Goal: Register for event/course: Sign up to attend an event or enroll in a course

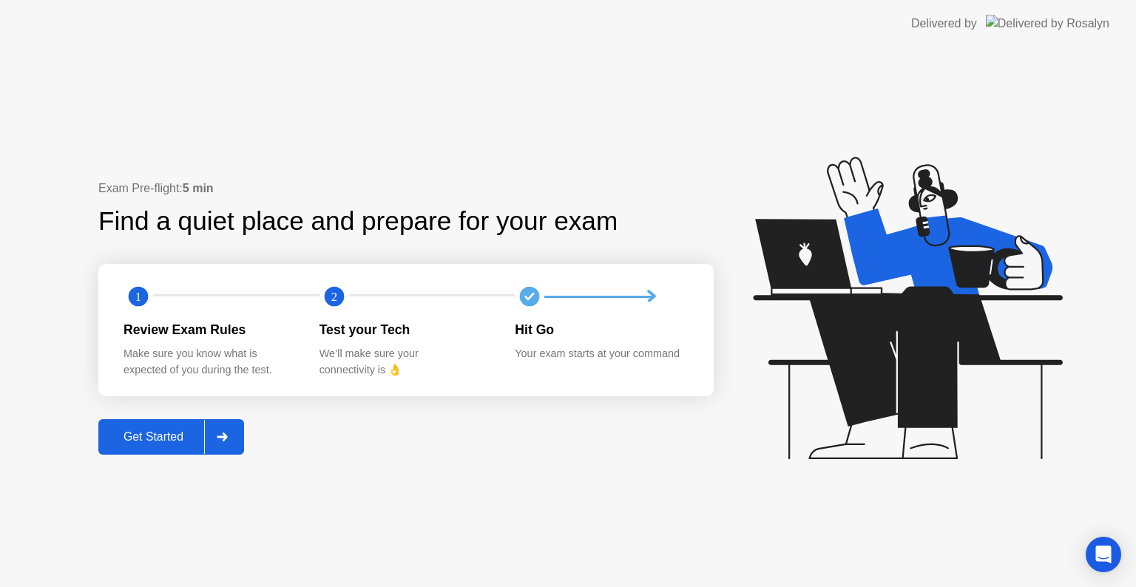
click at [185, 439] on div "Get Started" at bounding box center [153, 436] width 101 height 13
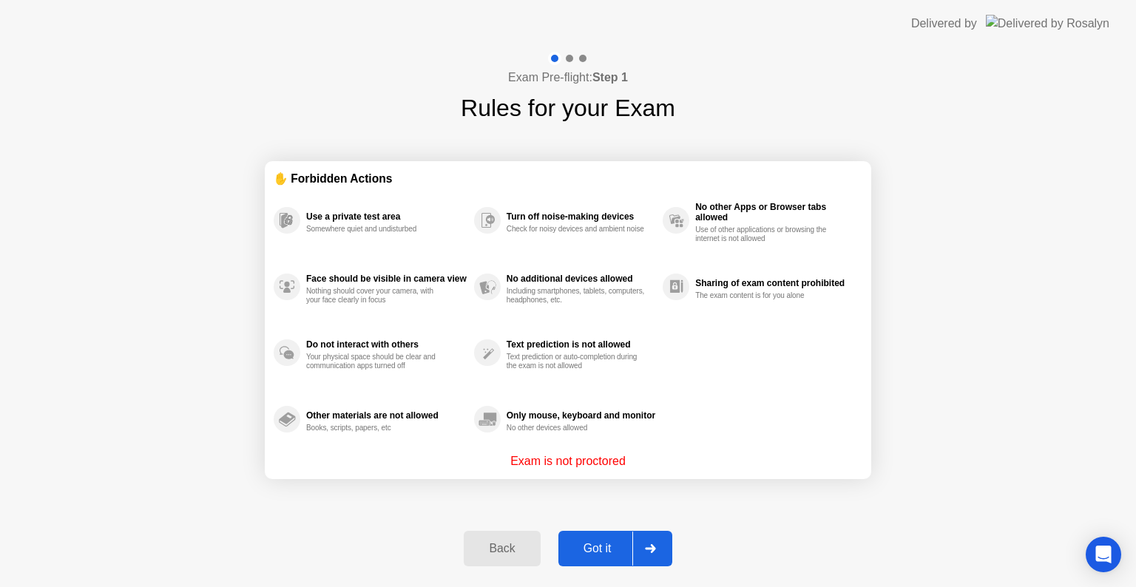
click at [601, 552] on div "Got it" at bounding box center [598, 548] width 70 height 13
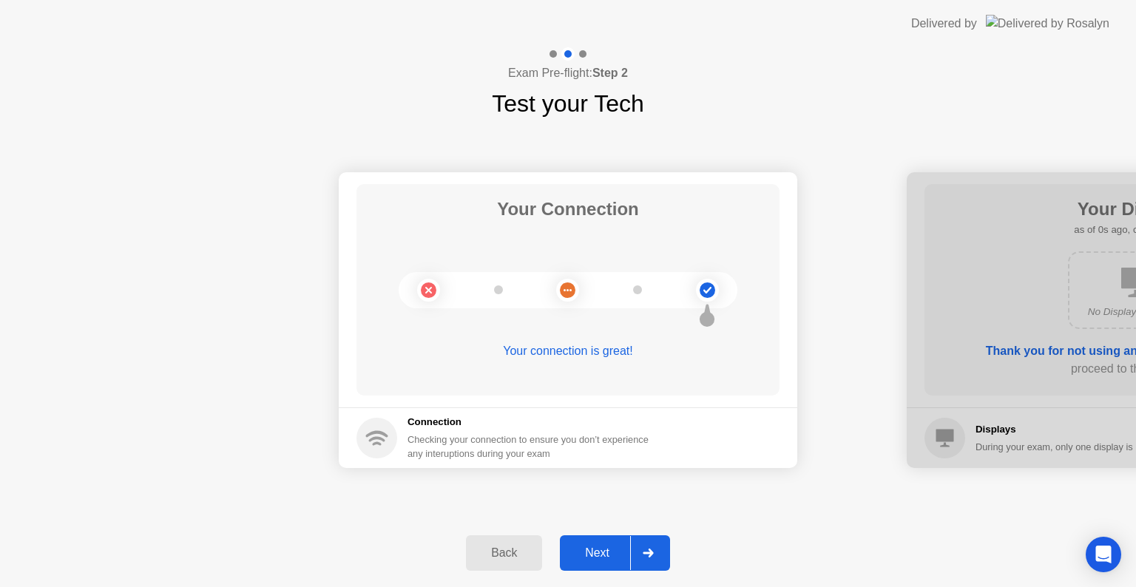
click at [626, 550] on div "Next" at bounding box center [597, 552] width 66 height 13
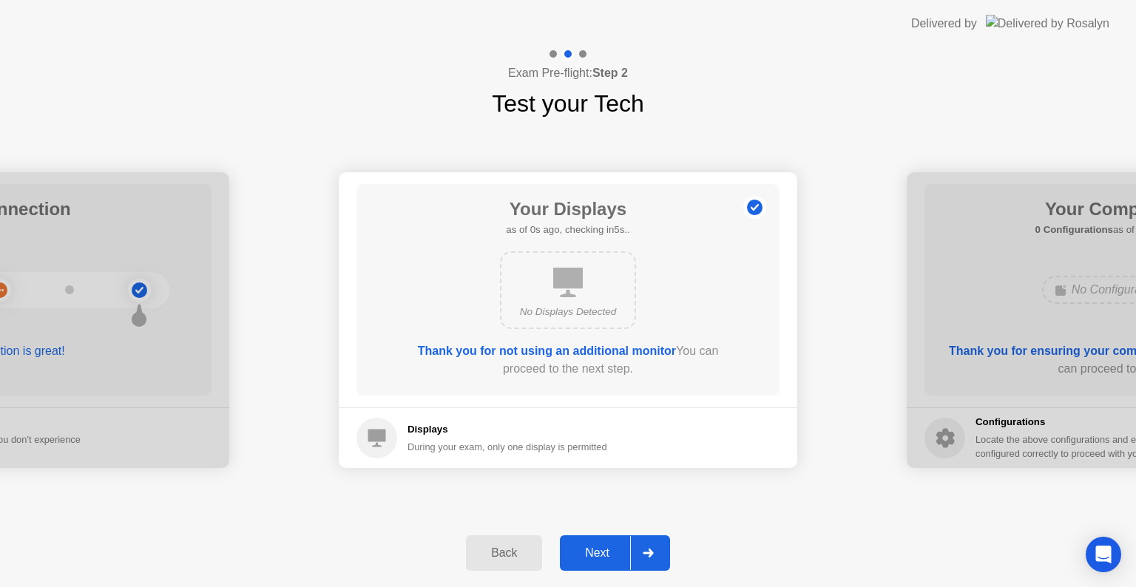
click at [616, 550] on div "Next" at bounding box center [597, 552] width 66 height 13
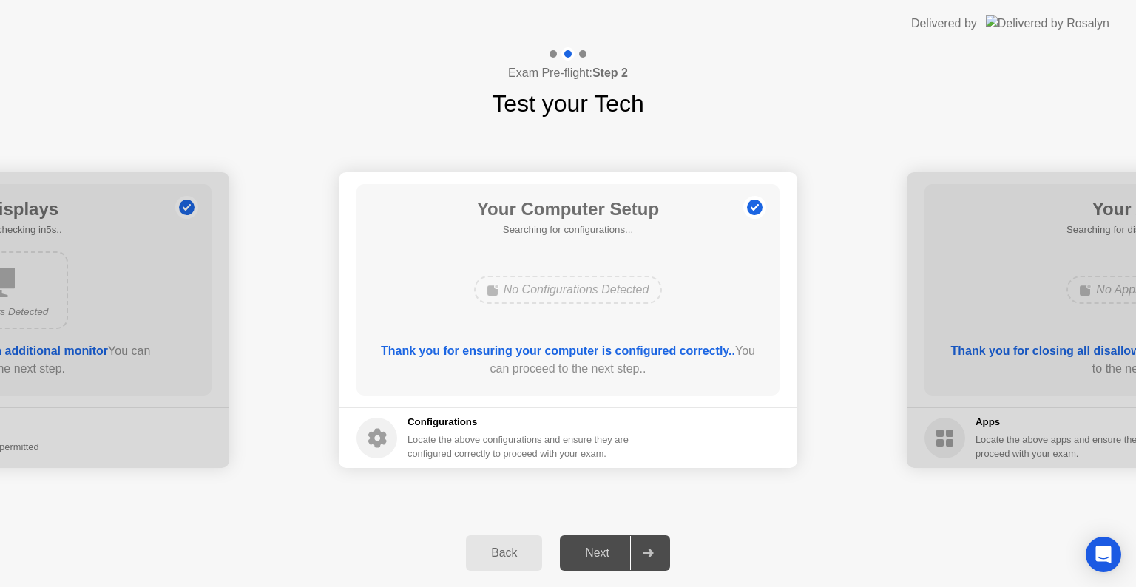
click at [616, 550] on div "Next" at bounding box center [597, 552] width 66 height 13
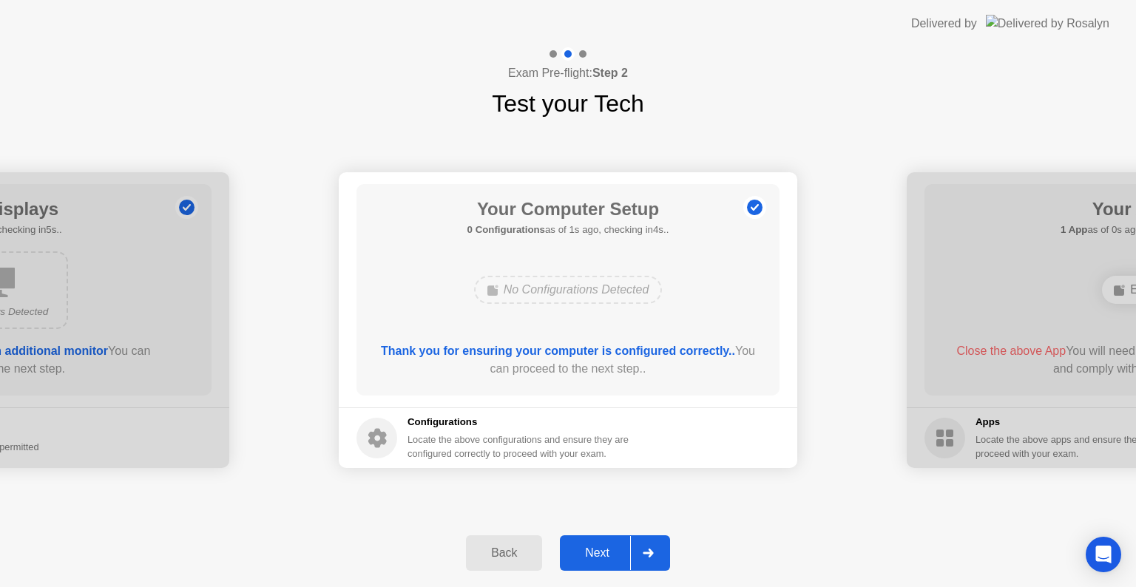
click at [618, 549] on div "Next" at bounding box center [597, 552] width 66 height 13
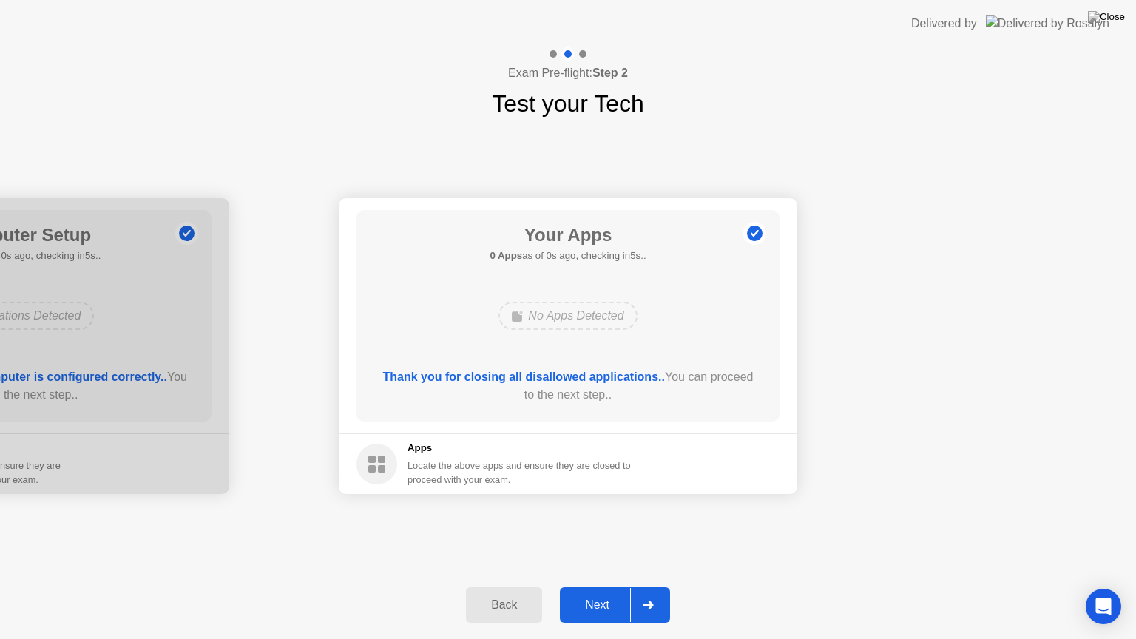
click at [618, 586] on div "Next" at bounding box center [597, 604] width 66 height 13
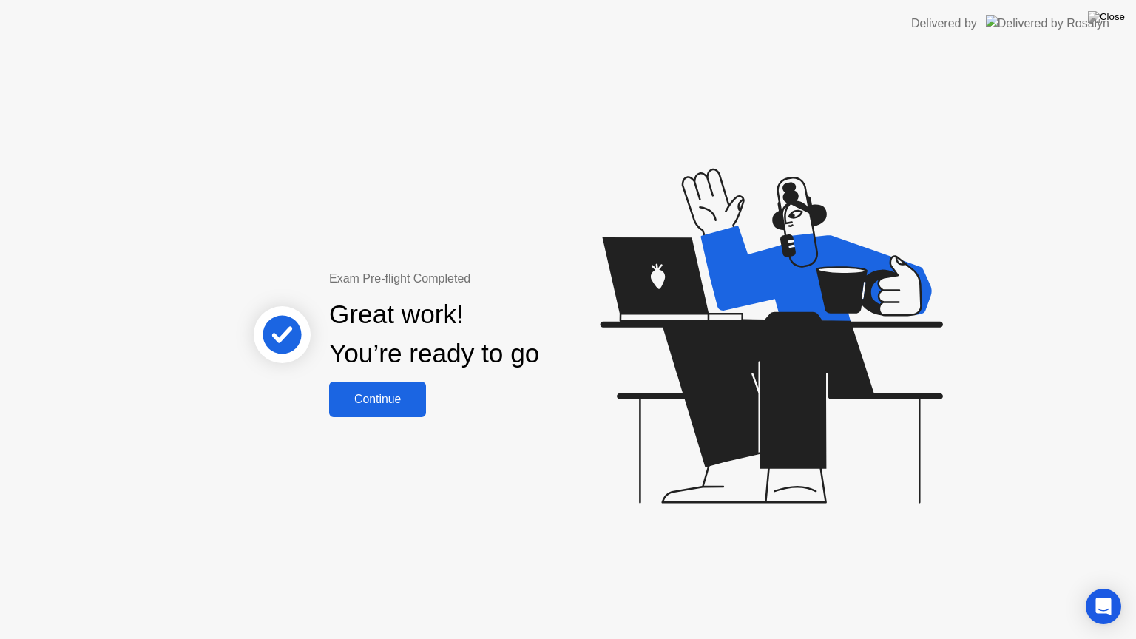
click at [376, 406] on div "Continue" at bounding box center [377, 399] width 88 height 13
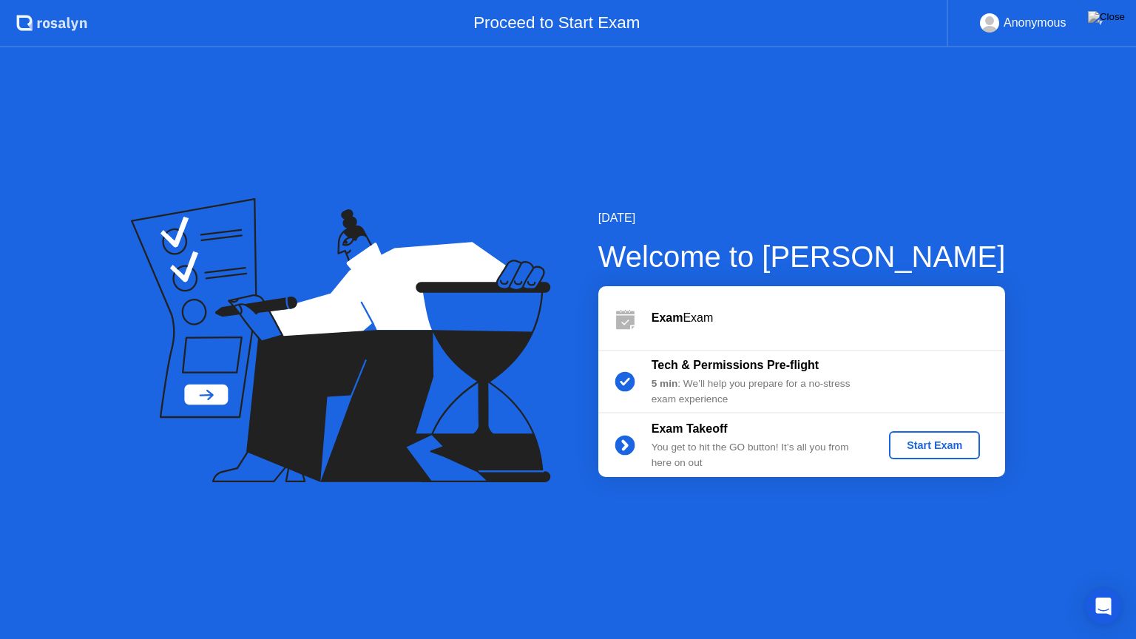
click at [909, 441] on div "Start Exam" at bounding box center [934, 445] width 79 height 12
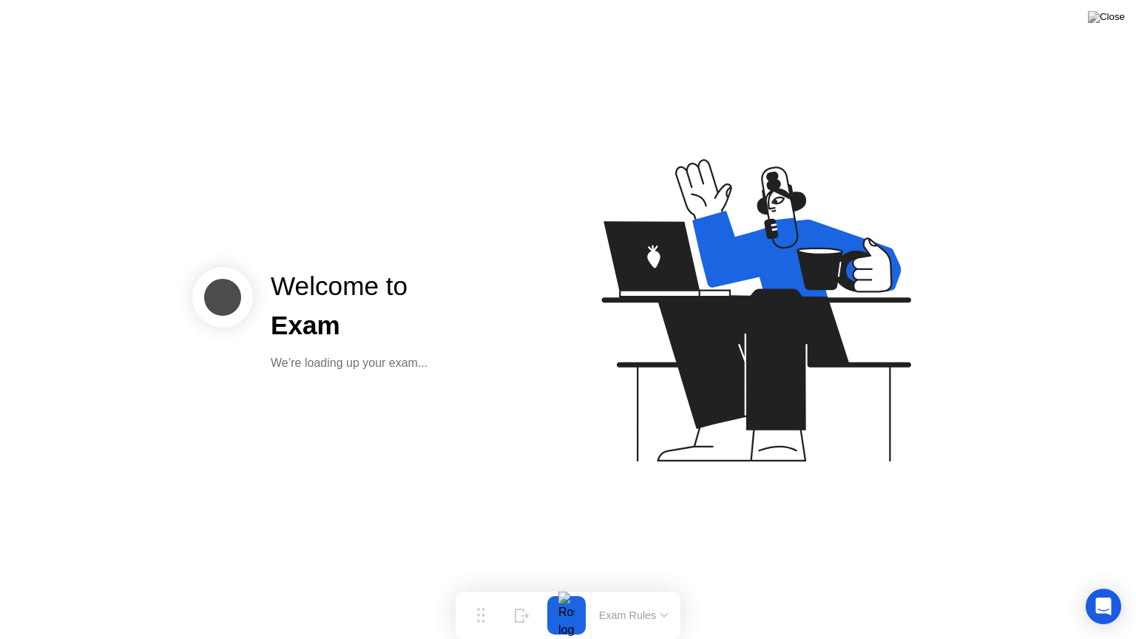
drag, startPoint x: 275, startPoint y: 314, endPoint x: 354, endPoint y: 331, distance: 80.9
click at [354, 331] on div "Exam" at bounding box center [349, 325] width 157 height 39
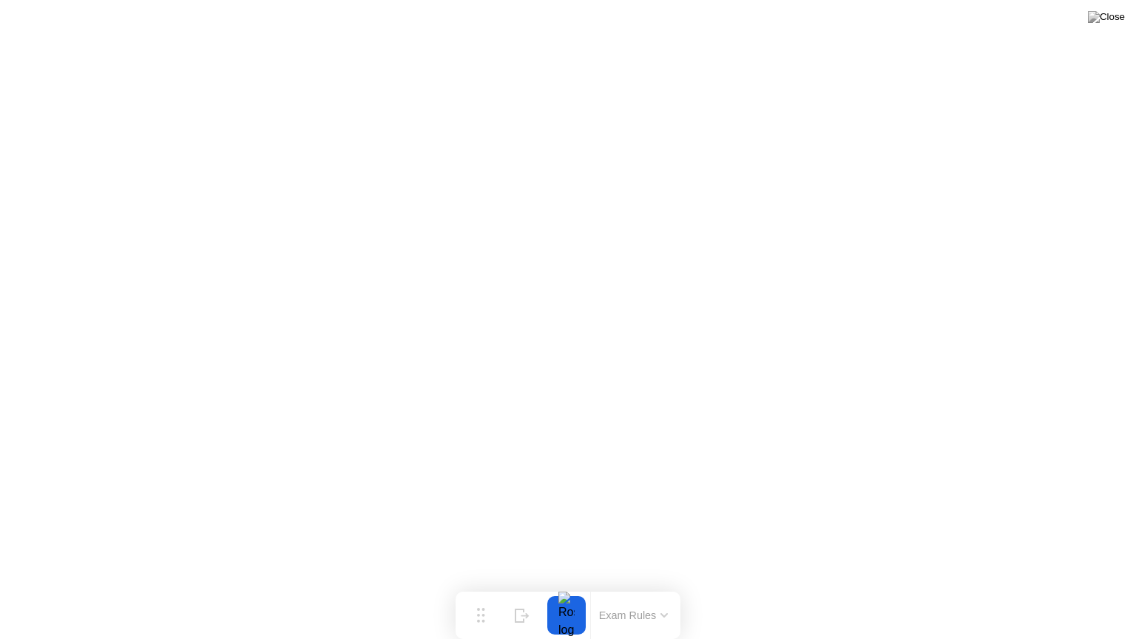
click at [634, 586] on button "Exam Rules" at bounding box center [633, 615] width 78 height 13
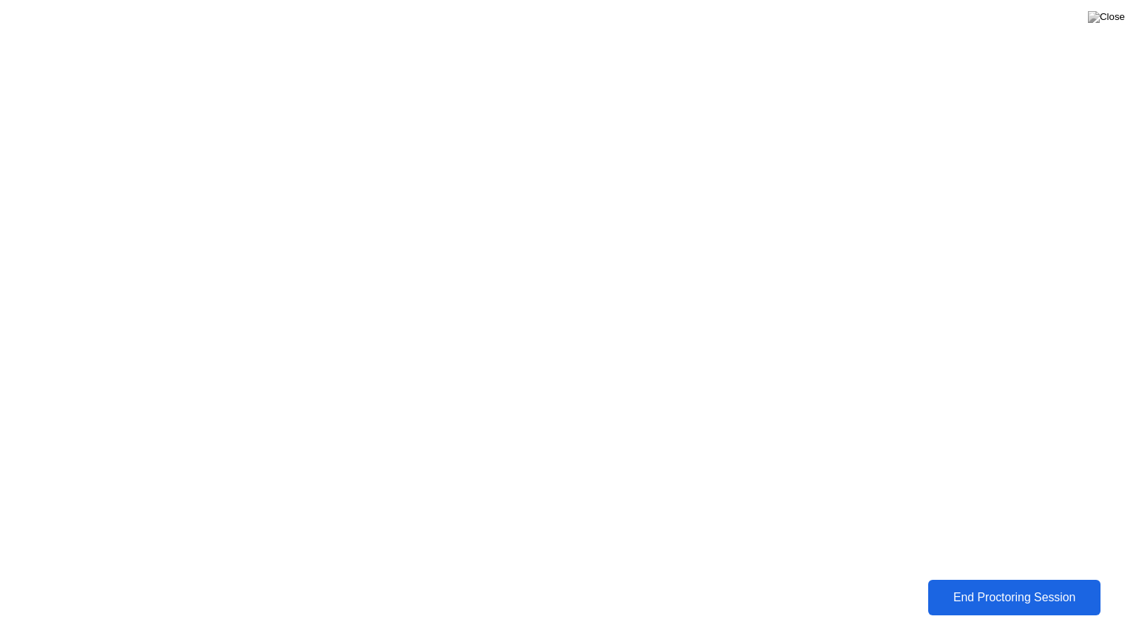
click at [977, 586] on div "End Proctoring Session" at bounding box center [1013, 597] width 163 height 13
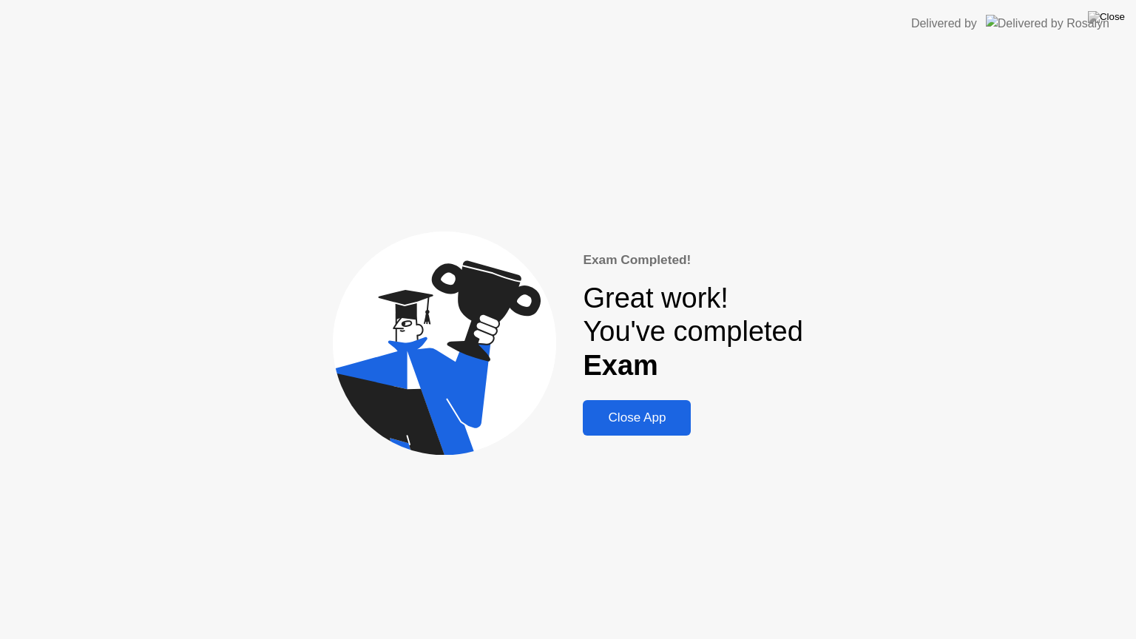
click at [646, 419] on div "Close App" at bounding box center [636, 417] width 99 height 15
